Goal: Check status: Check status

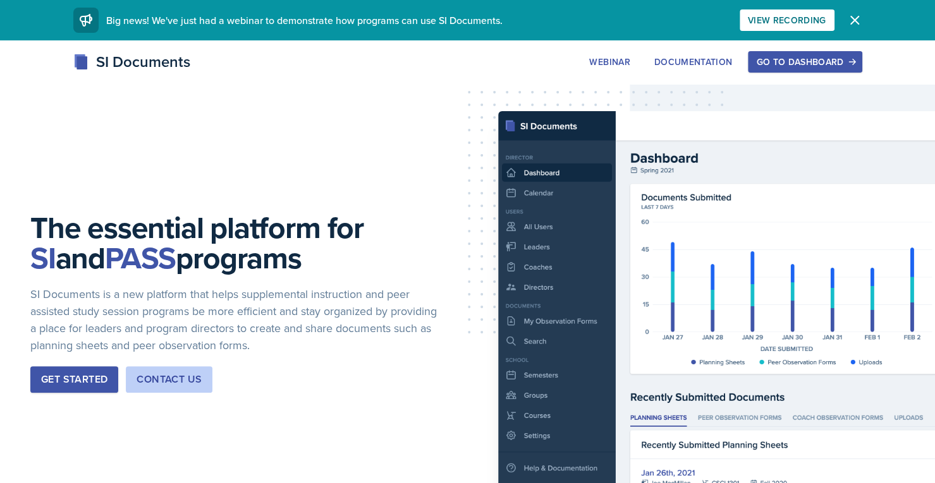
click at [799, 62] on div "Go to Dashboard" at bounding box center [804, 62] width 97 height 10
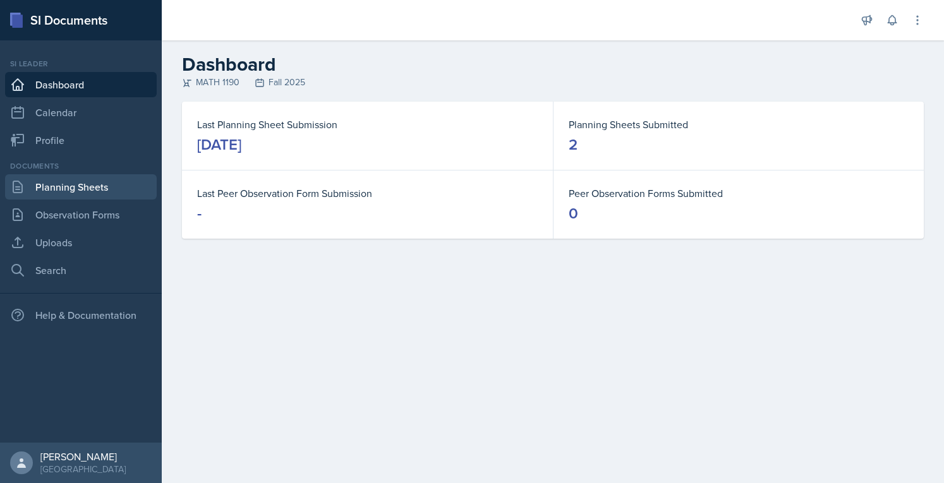
click at [59, 190] on link "Planning Sheets" at bounding box center [81, 186] width 152 height 25
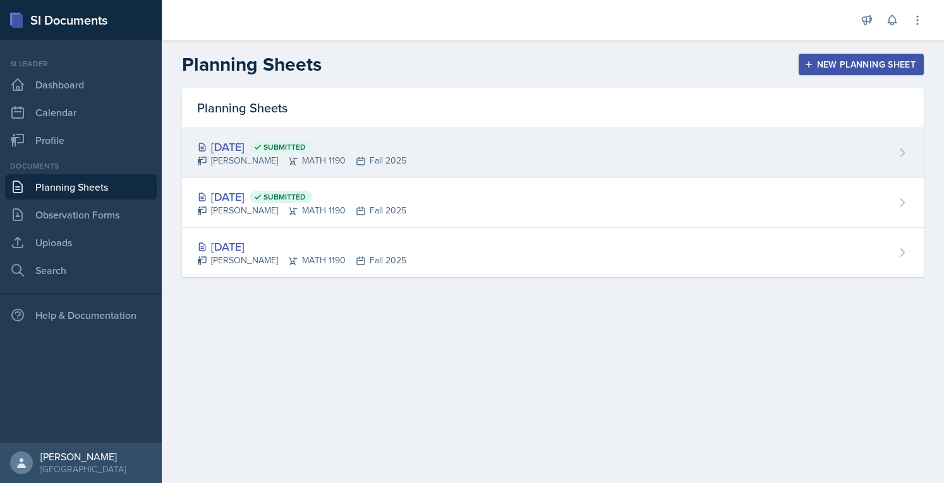
click at [219, 138] on div "[DATE] Submitted" at bounding box center [301, 146] width 209 height 17
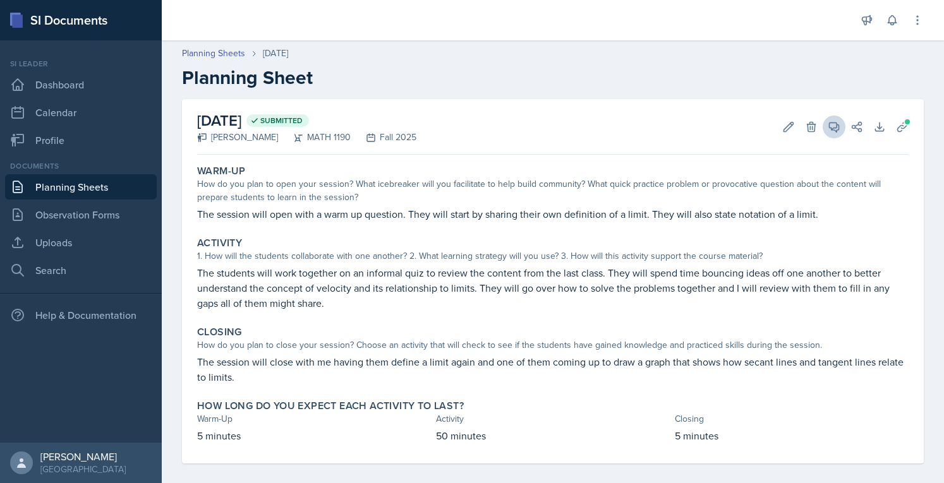
click at [828, 127] on icon at bounding box center [834, 127] width 13 height 13
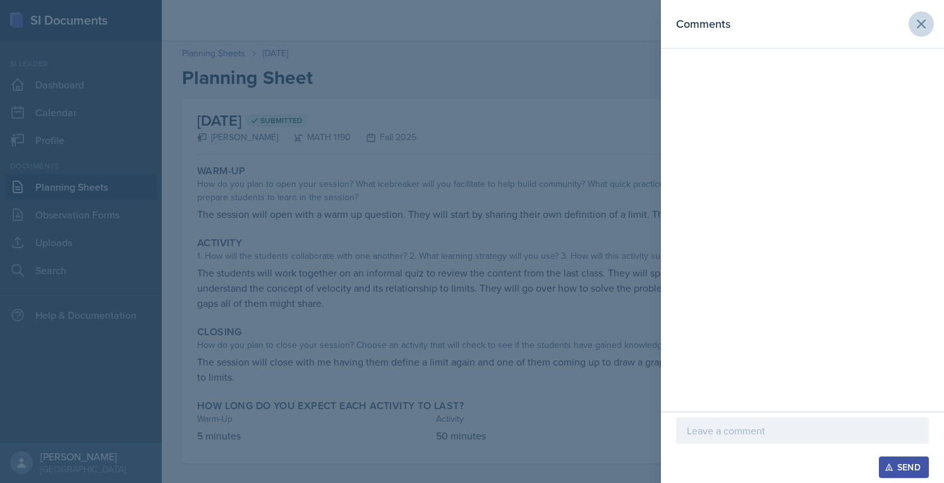
click at [919, 36] on button at bounding box center [921, 23] width 25 height 25
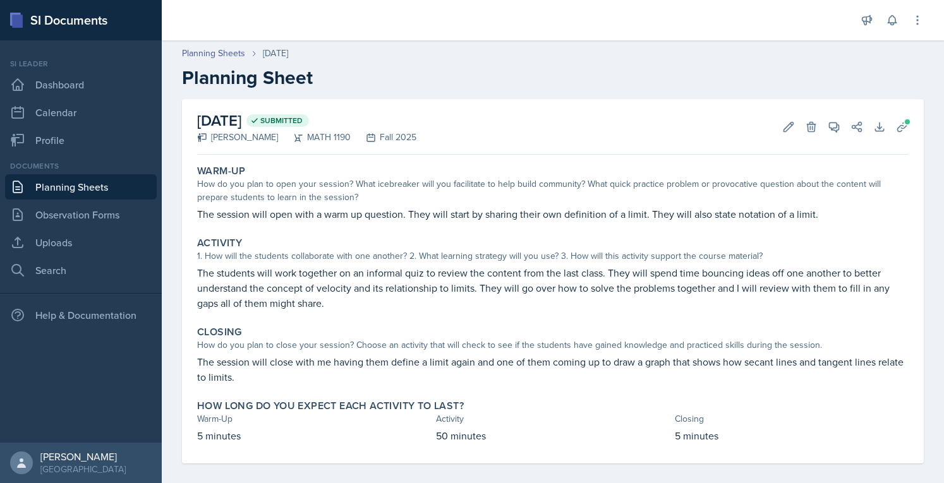
scroll to position [10, 0]
